Goal: Download file/media

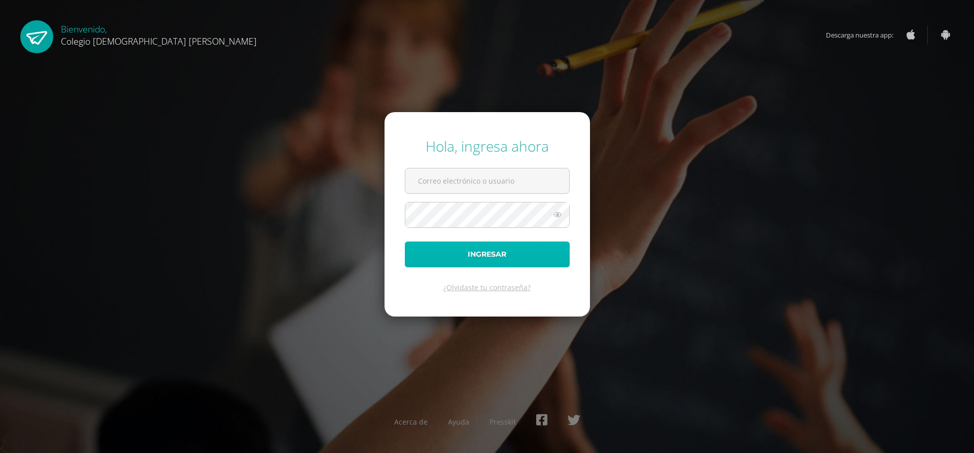
click at [468, 255] on button "Ingresar" at bounding box center [487, 255] width 165 height 26
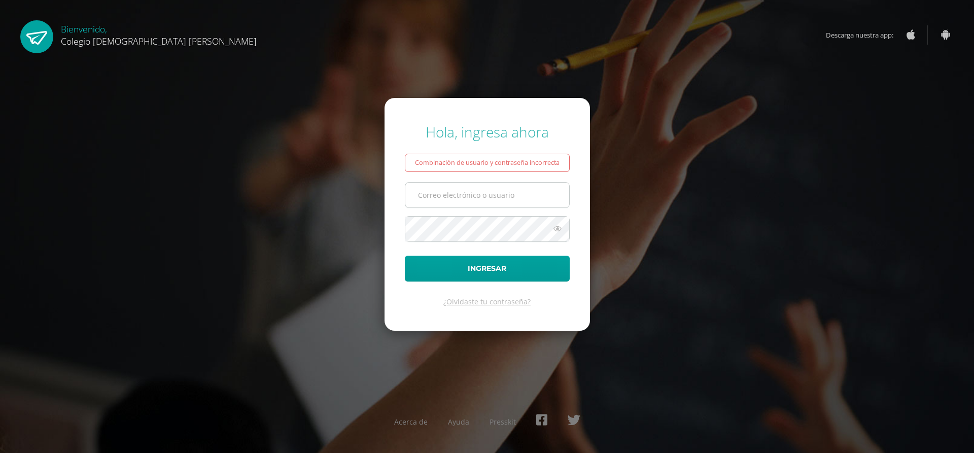
click at [433, 198] on input "text" at bounding box center [487, 195] width 164 height 25
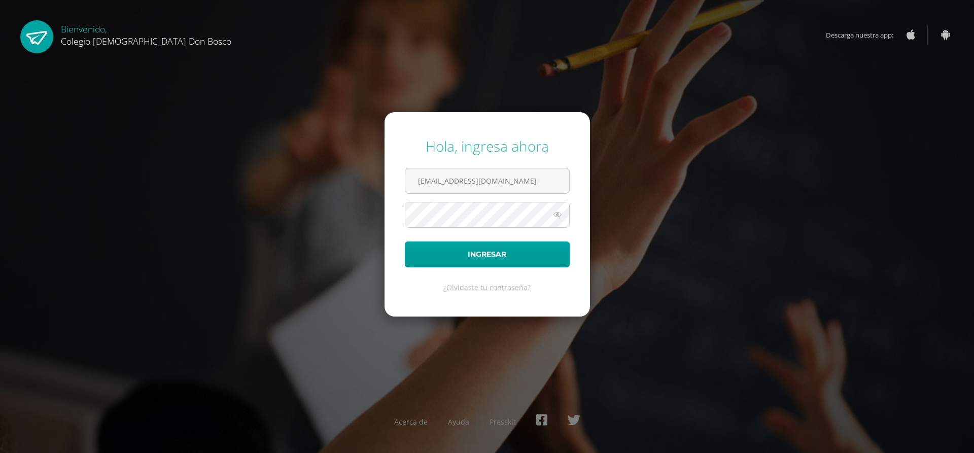
type input "lgarcia@donbosco.edu.gt"
click at [471, 253] on button "Ingresar" at bounding box center [487, 255] width 165 height 26
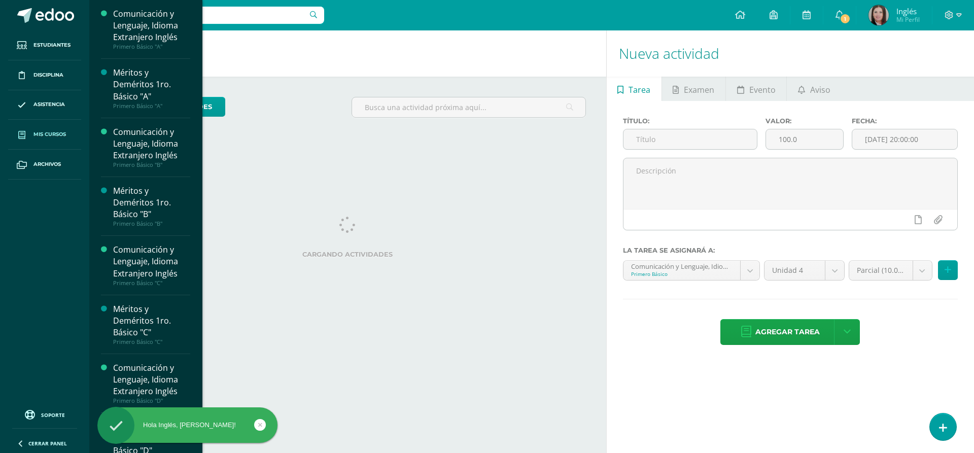
click at [58, 129] on link "Mis cursos" at bounding box center [44, 135] width 73 height 30
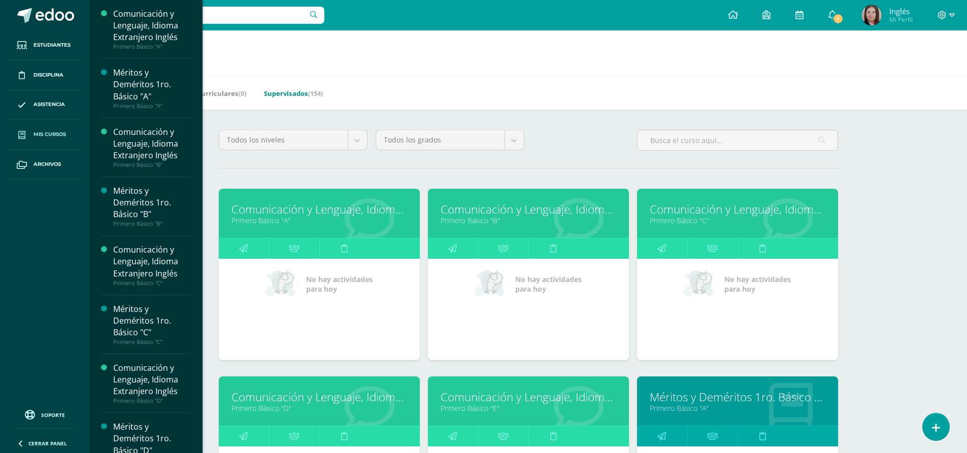
click at [314, 87] on link "Supervisados (154)" at bounding box center [293, 93] width 59 height 16
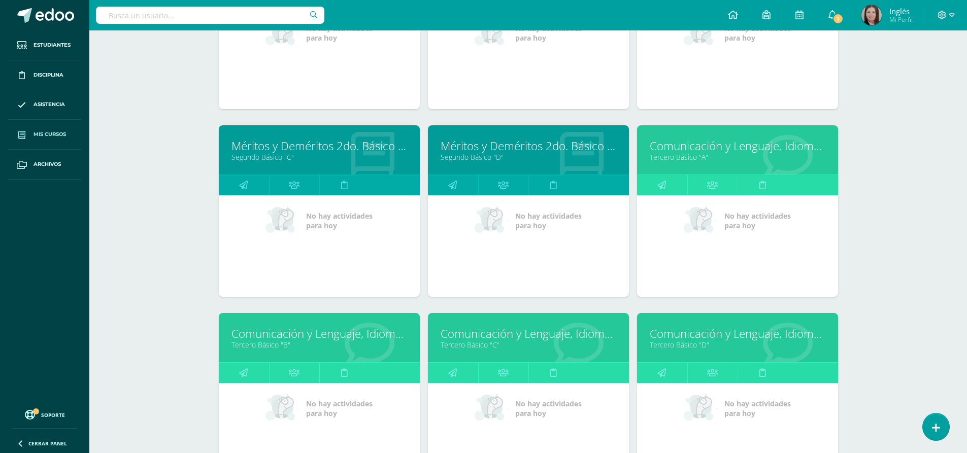
scroll to position [1992, 0]
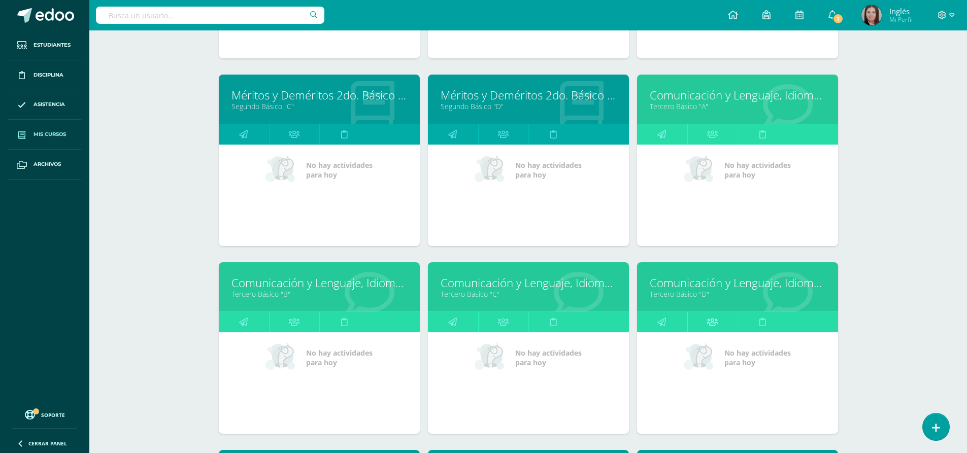
click at [716, 319] on icon at bounding box center [712, 322] width 11 height 20
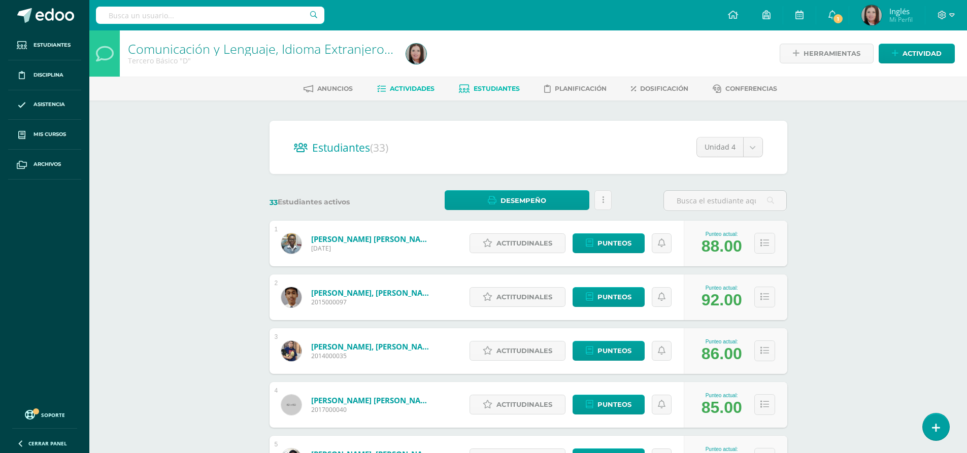
click at [414, 88] on span "Actividades" at bounding box center [412, 89] width 45 height 8
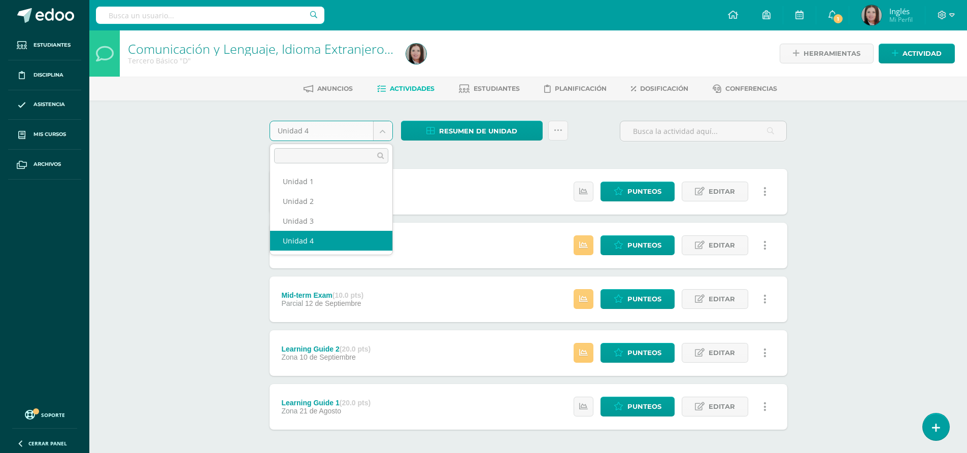
click at [386, 132] on body "Estudiantes Disciplina Asistencia Mis cursos Archivos Soporte Ayuda Reportar un…" at bounding box center [483, 248] width 967 height 497
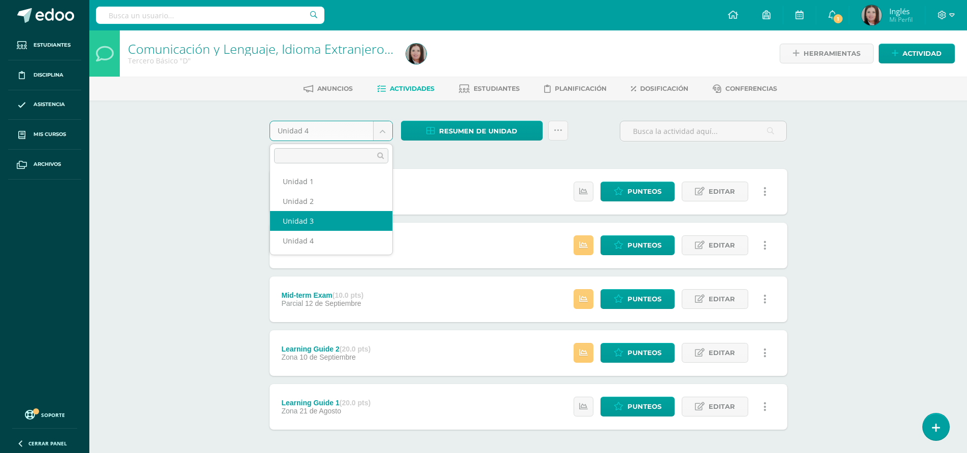
select select "Unidad 3"
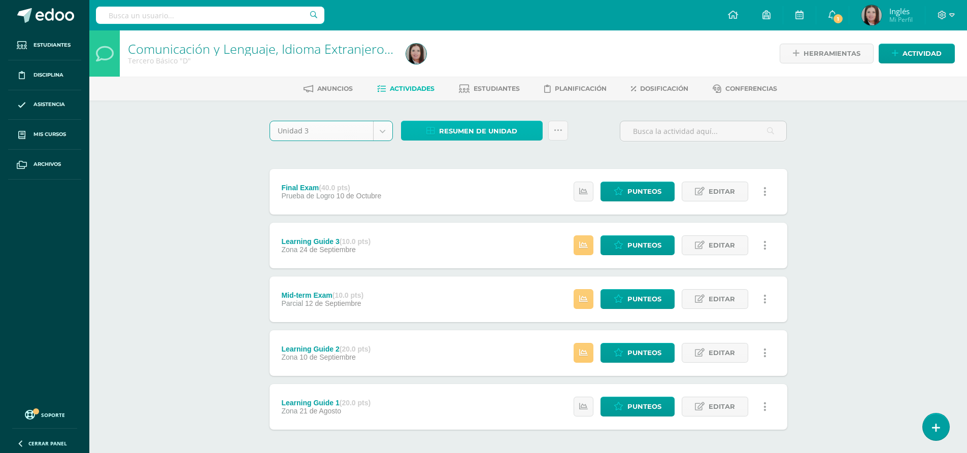
click at [483, 129] on span "Resumen de unidad" at bounding box center [478, 131] width 78 height 19
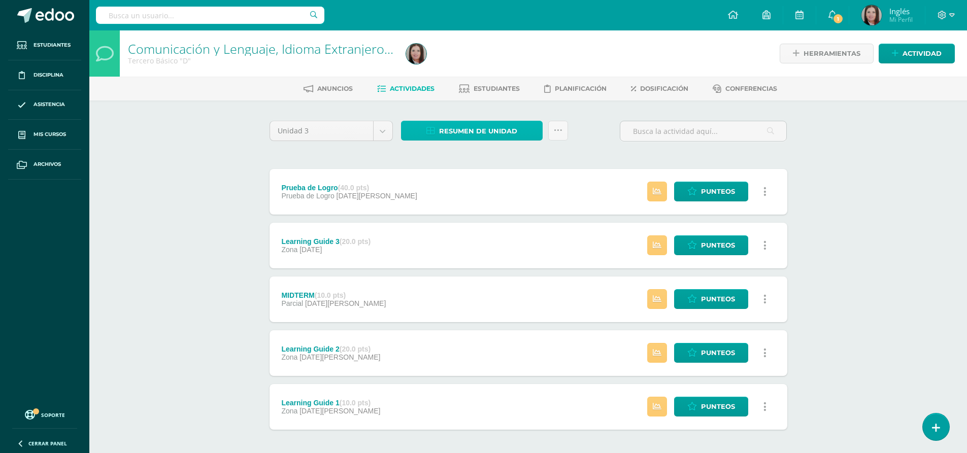
click at [483, 129] on span "Resumen de unidad" at bounding box center [478, 131] width 78 height 19
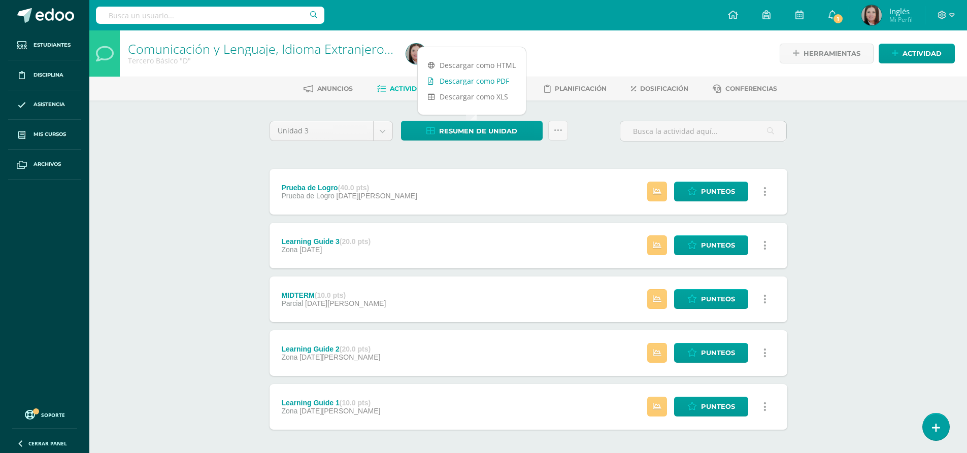
click at [490, 81] on link "Descargar como PDF" at bounding box center [472, 81] width 108 height 16
